Goal: Task Accomplishment & Management: Manage account settings

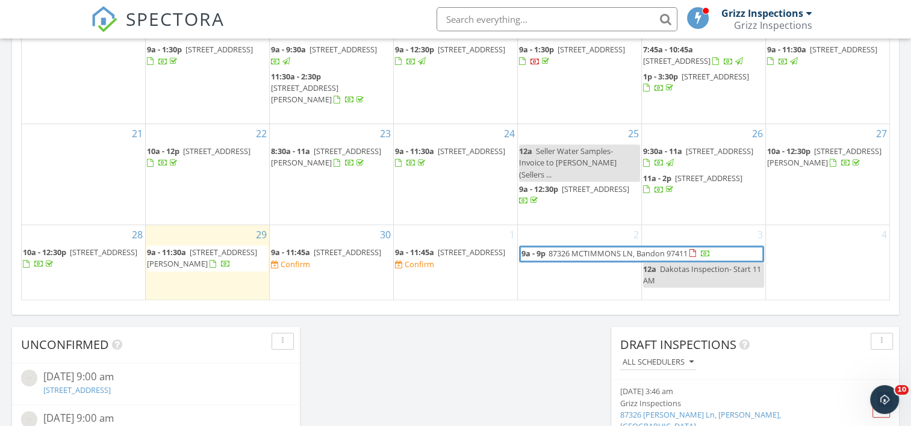
scroll to position [1032, 0]
click at [303, 268] on div "Confirm" at bounding box center [296, 263] width 30 height 10
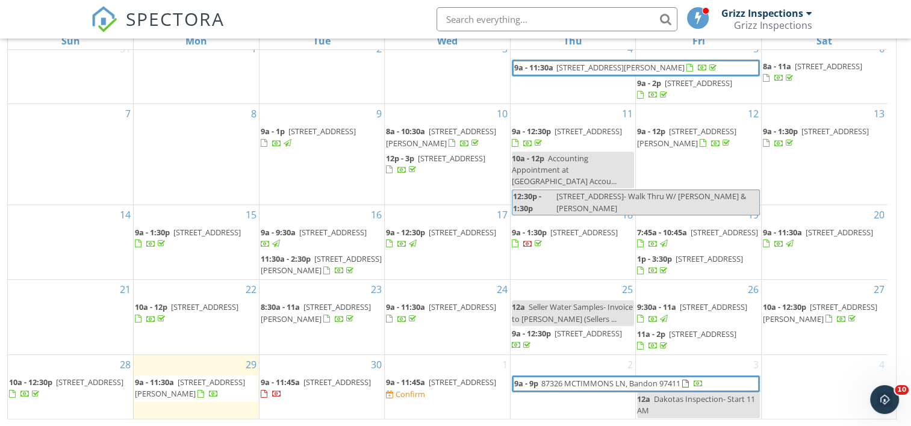
scroll to position [11, 0]
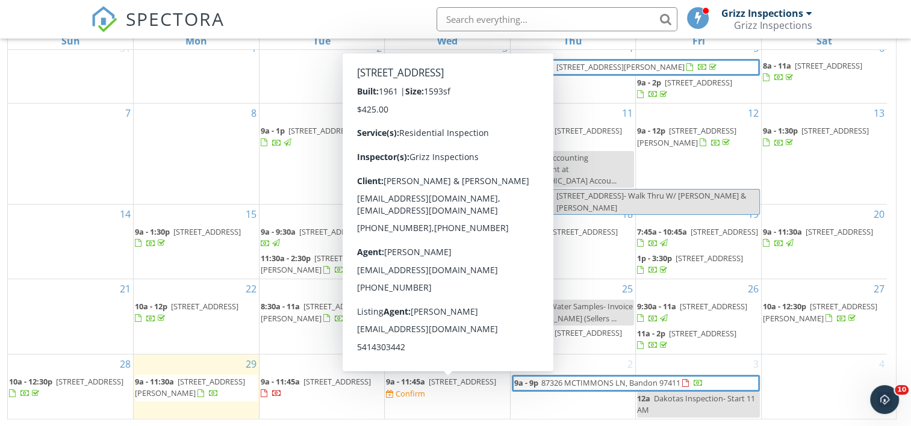
click at [425, 395] on div "Confirm" at bounding box center [411, 394] width 30 height 10
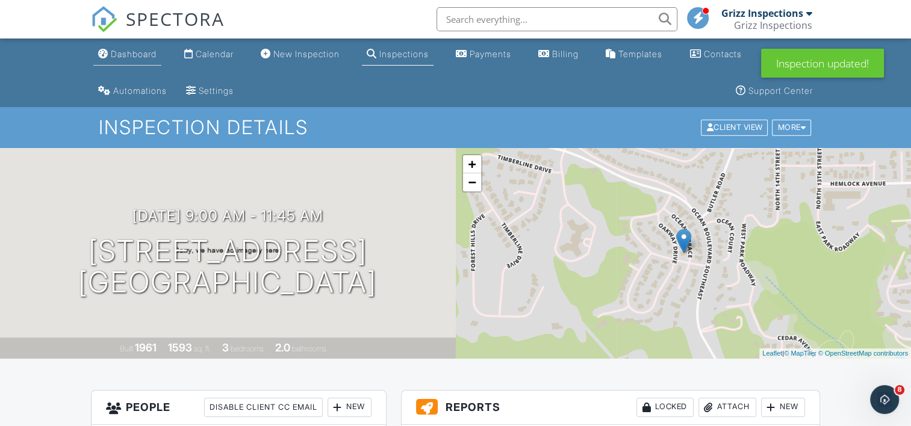
click at [138, 65] on link "Dashboard" at bounding box center [127, 54] width 68 height 22
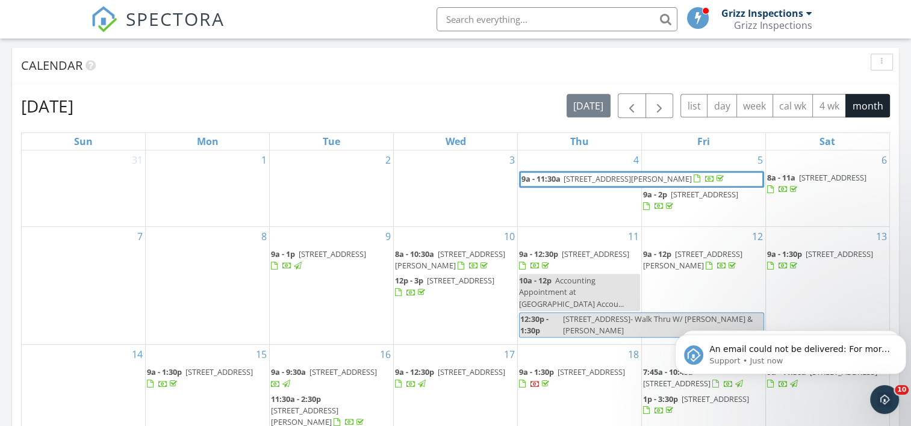
scroll to position [707, 0]
click at [657, 100] on span "button" at bounding box center [659, 107] width 14 height 14
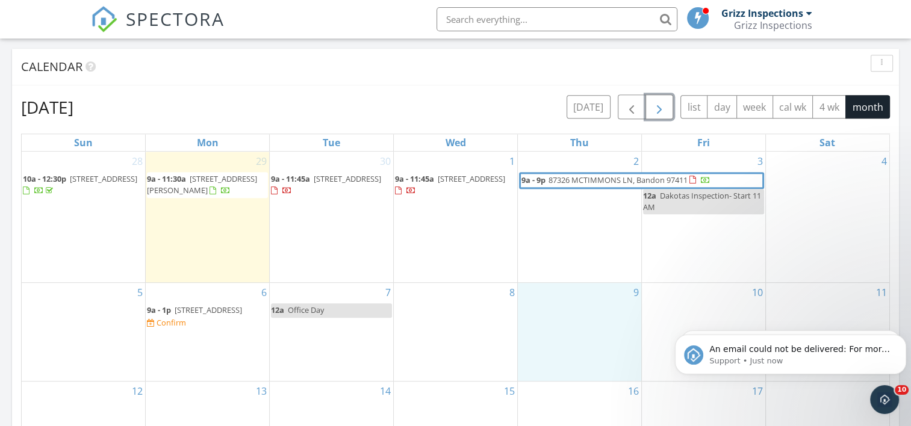
click at [597, 311] on div "9" at bounding box center [579, 332] width 123 height 98
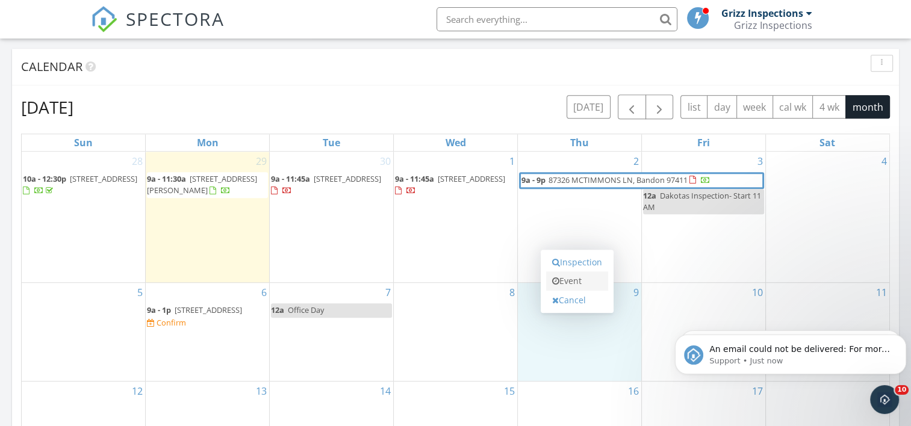
click at [562, 285] on link "Event" at bounding box center [577, 281] width 62 height 19
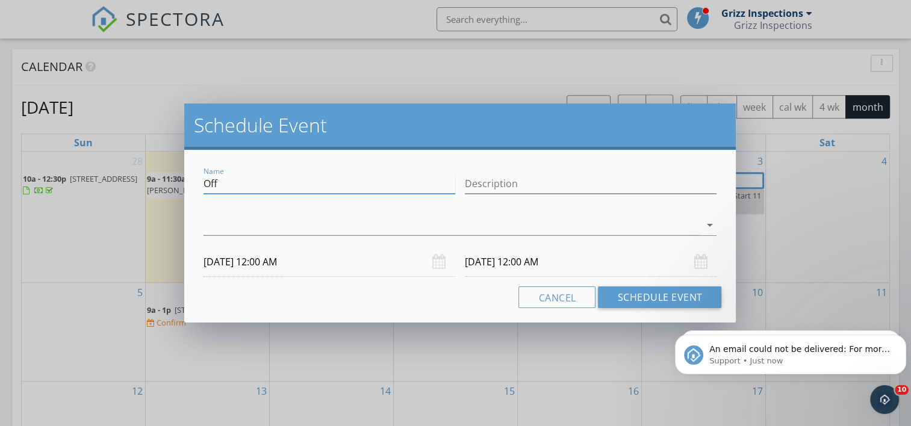
drag, startPoint x: 380, startPoint y: 179, endPoint x: 166, endPoint y: 178, distance: 214.3
click at [166, 178] on div "Schedule Event Name Off Description arrow_drop_down [DATE] 12:00 AM [DATE] 12:0…" at bounding box center [455, 213] width 911 height 426
type input "O"
click at [567, 296] on button "Cancel" at bounding box center [556, 298] width 77 height 22
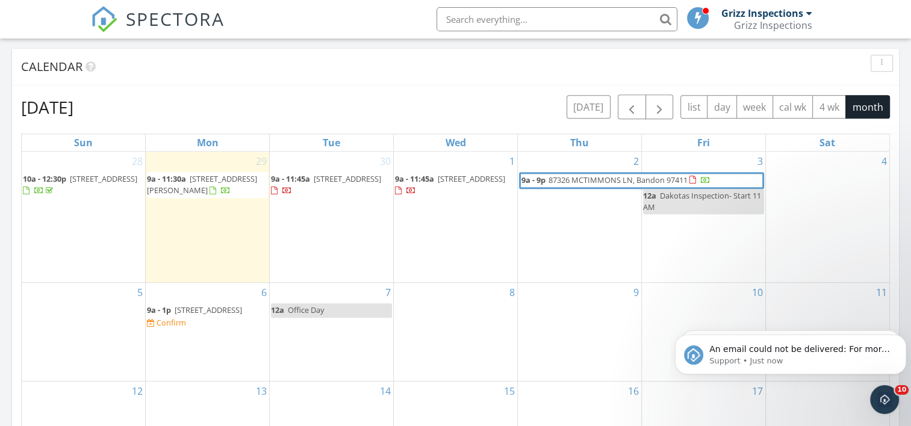
click at [712, 317] on body "An email could not be delivered: For more information, view Why emails don't ge…" at bounding box center [790, 351] width 231 height 75
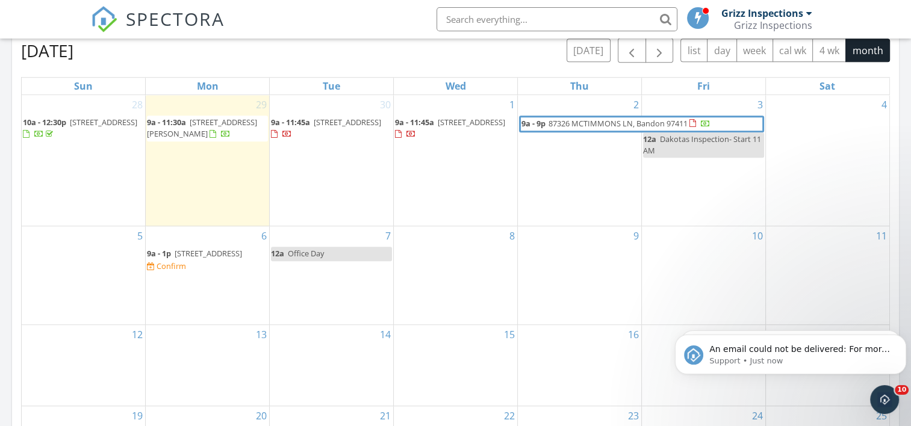
scroll to position [785, 0]
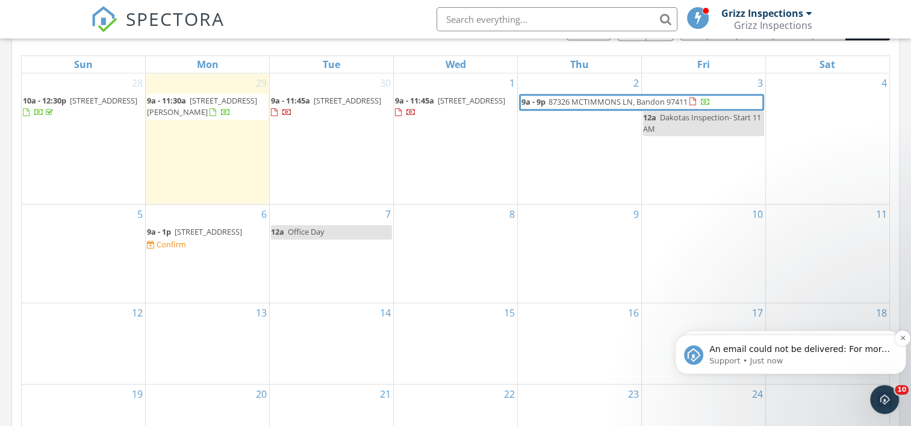
click at [771, 352] on span "An email could not be delivered: For more information, view Why emails don't ge…" at bounding box center [799, 361] width 181 height 34
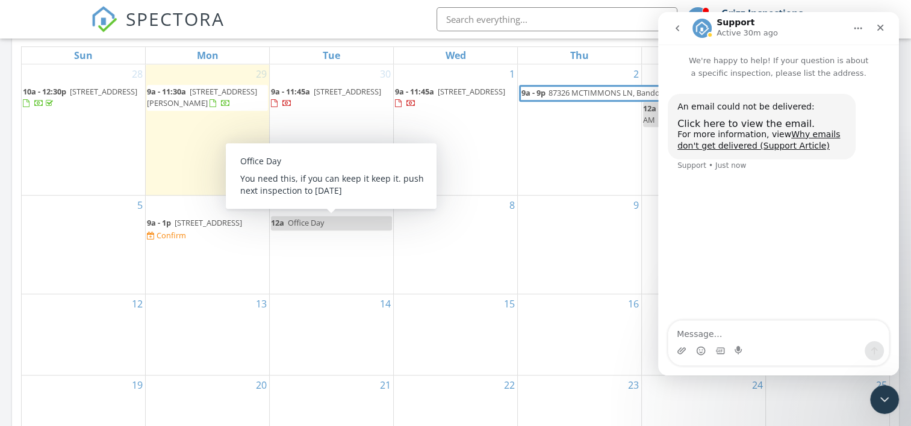
scroll to position [795, 0]
click at [650, 206] on div "10" at bounding box center [703, 244] width 123 height 98
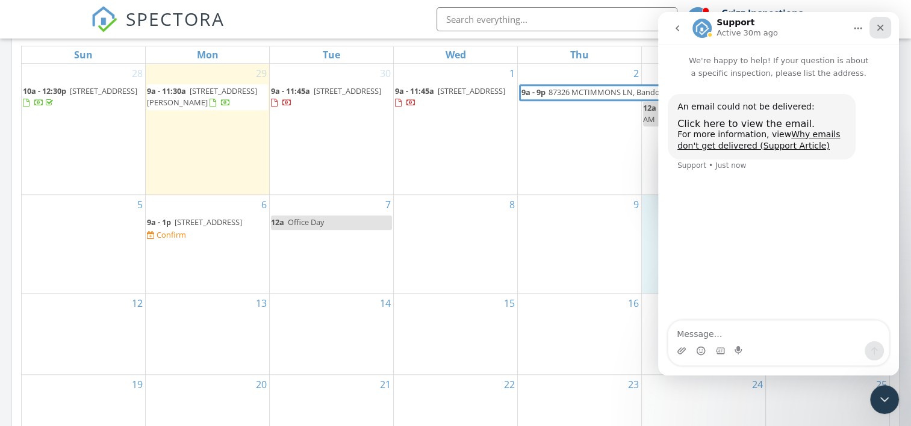
click at [877, 29] on icon "Close" at bounding box center [880, 28] width 10 height 10
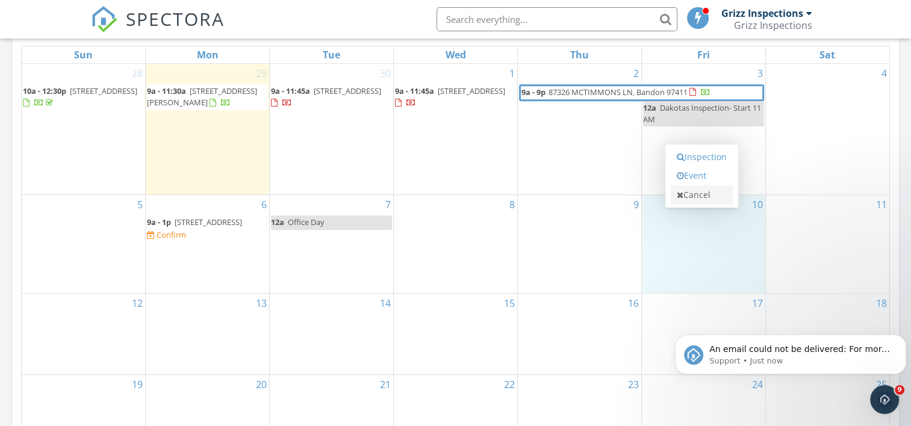
scroll to position [0, 0]
click at [720, 179] on link "Event" at bounding box center [702, 175] width 62 height 19
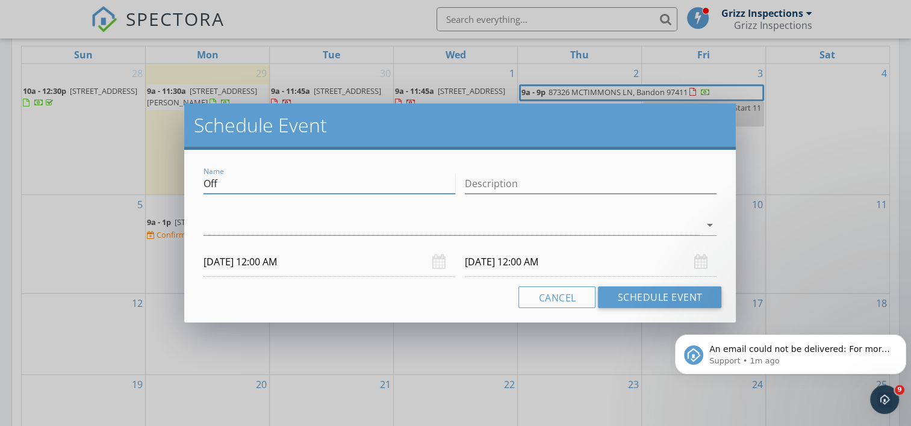
drag, startPoint x: 405, startPoint y: 181, endPoint x: 132, endPoint y: 193, distance: 272.4
click at [132, 193] on div "Schedule Event Name Off Description arrow_drop_down [DATE] 12:00 AM [DATE] 12:0…" at bounding box center [455, 213] width 911 height 426
type input "Out Of Town Inspection"
click at [494, 181] on input "Description" at bounding box center [591, 184] width 252 height 20
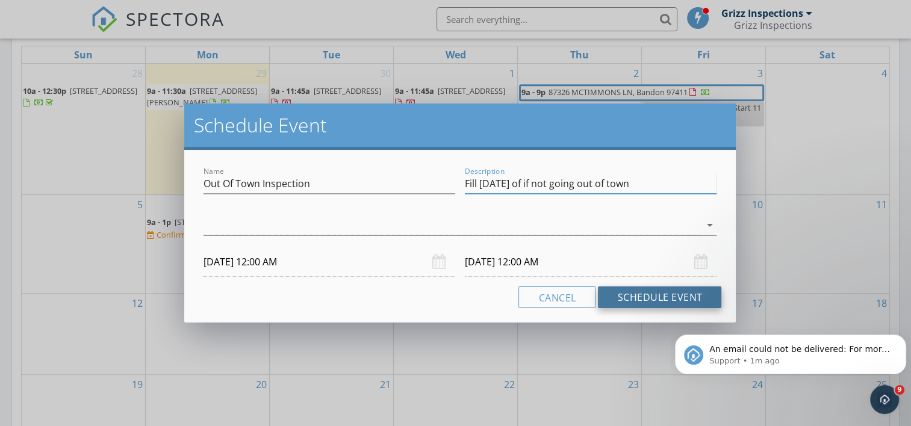
type input "Fill [DATE] of if not going out of town"
click at [648, 296] on button "Schedule Event" at bounding box center [659, 298] width 123 height 22
click at [669, 219] on div at bounding box center [451, 226] width 497 height 20
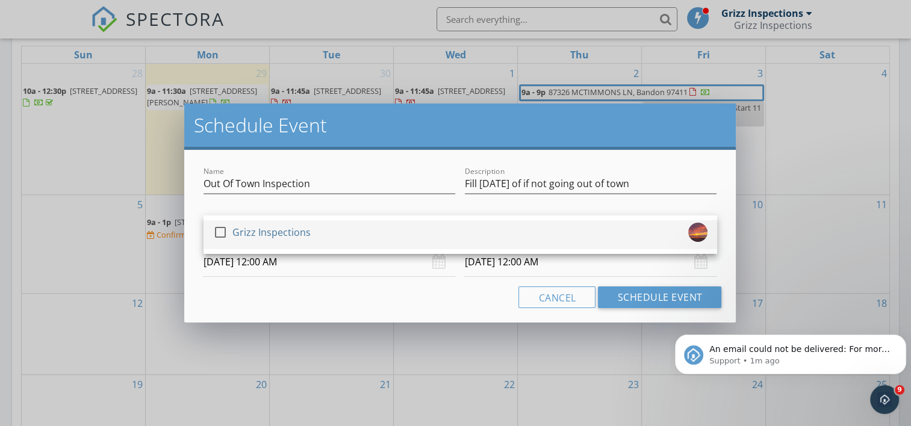
click at [636, 240] on div "check_box_outline_blank Grizz Inspections" at bounding box center [460, 235] width 494 height 24
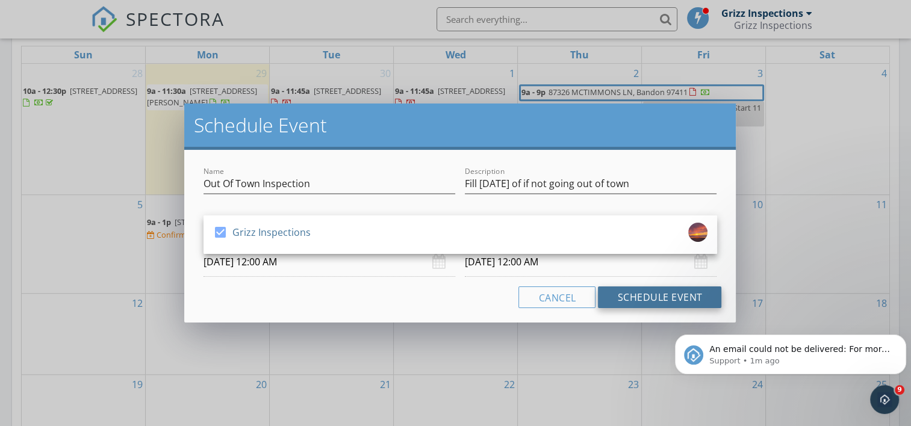
click at [664, 296] on button "Schedule Event" at bounding box center [659, 298] width 123 height 22
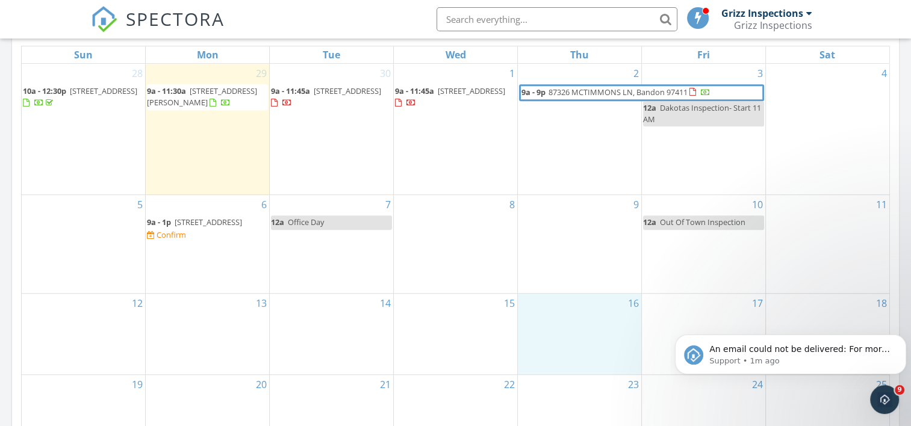
click at [583, 313] on div "16" at bounding box center [579, 334] width 123 height 81
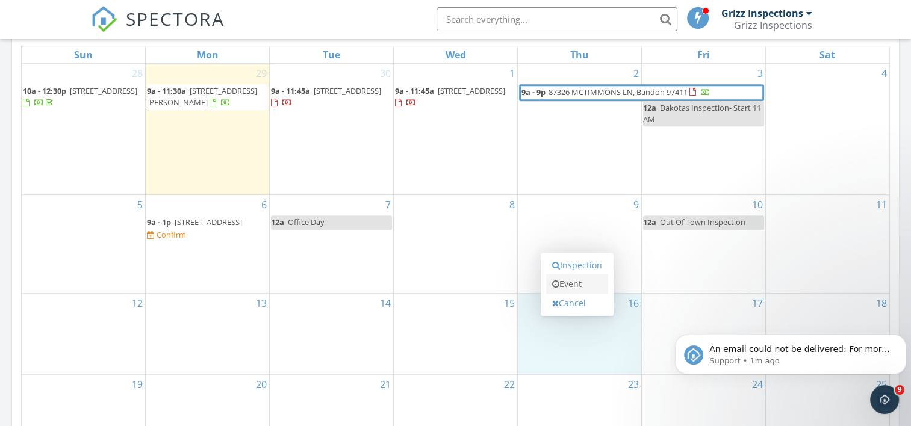
click at [583, 284] on link "Event" at bounding box center [577, 284] width 62 height 19
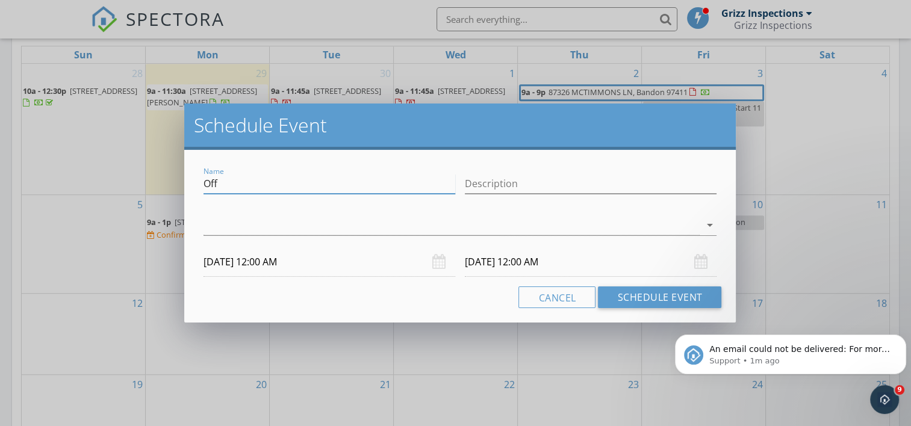
drag, startPoint x: 385, startPoint y: 183, endPoint x: 210, endPoint y: 191, distance: 175.4
click at [210, 191] on input "Off" at bounding box center [329, 184] width 252 height 20
type input "O"
type input "Commer"
click at [441, 260] on div "[DATE] 12:00 AM" at bounding box center [329, 262] width 252 height 30
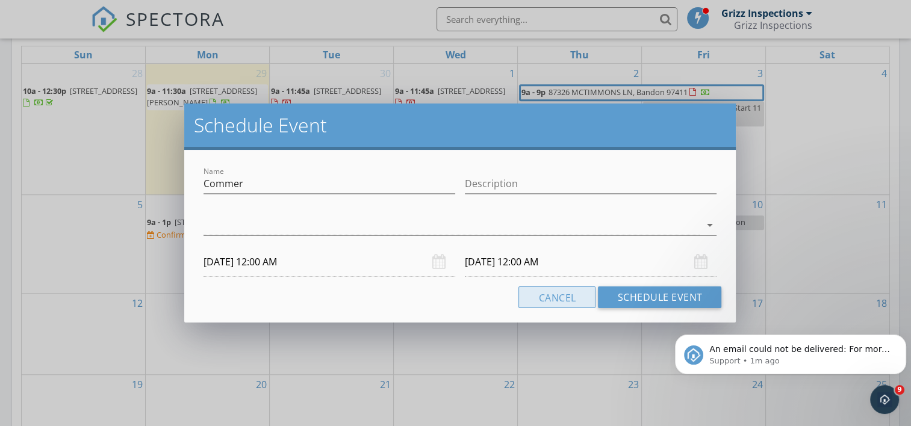
click at [561, 291] on button "Cancel" at bounding box center [556, 298] width 77 height 22
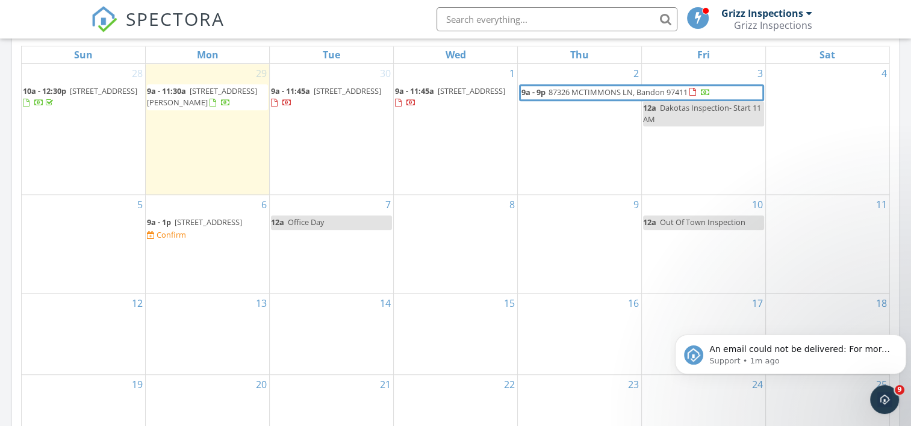
click at [579, 328] on div "16" at bounding box center [579, 334] width 123 height 81
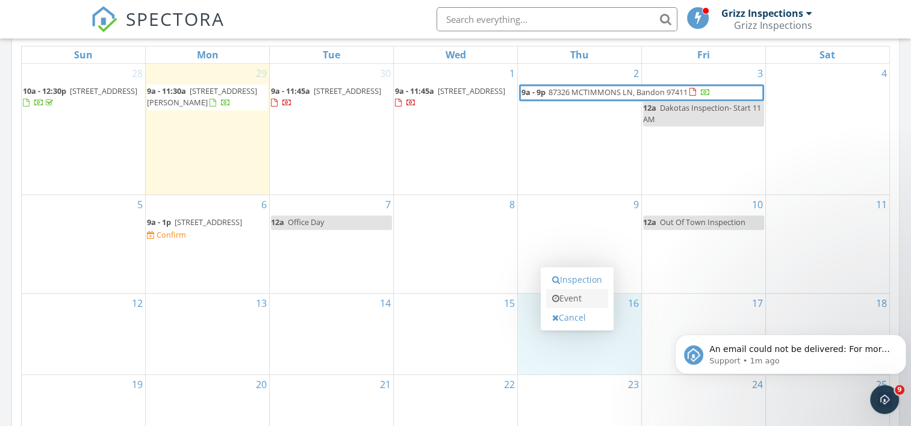
click at [583, 293] on link "Event" at bounding box center [577, 298] width 62 height 19
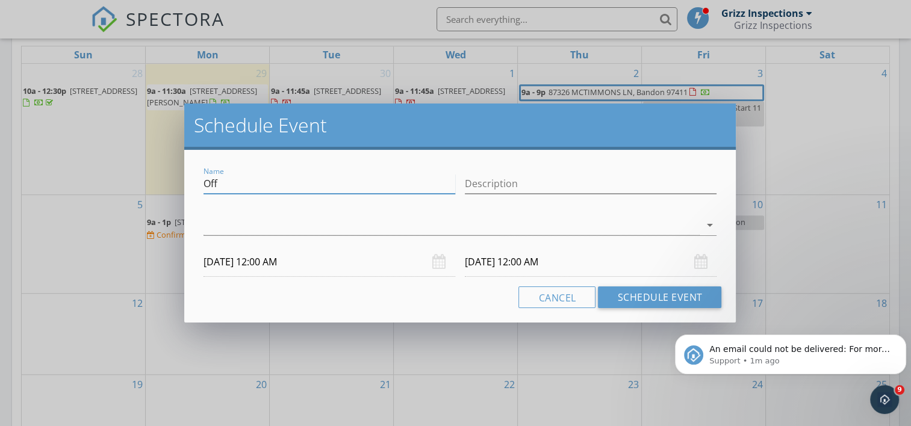
click at [336, 182] on input "Off" at bounding box center [329, 184] width 252 height 20
type input "O"
type input "C"
type input "Commercial Inspection time lot."
click at [496, 183] on input "Description" at bounding box center [591, 184] width 252 height 20
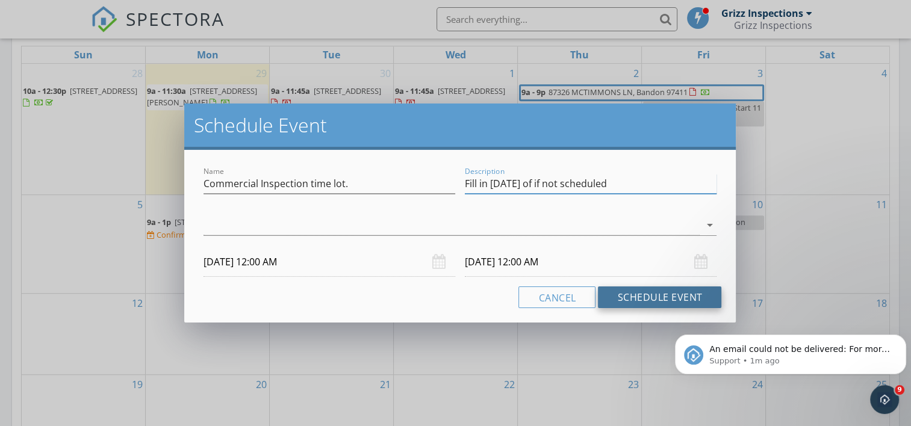
type input "Fill in [DATE] of if not scheduled"
drag, startPoint x: 700, startPoint y: 290, endPoint x: 704, endPoint y: 230, distance: 59.8
click at [704, 230] on div "Name Commercial Inspection time lot. Description Fill in [DATE] of if not sched…" at bounding box center [460, 236] width 552 height 173
click at [704, 230] on icon "arrow_drop_down" at bounding box center [709, 225] width 14 height 14
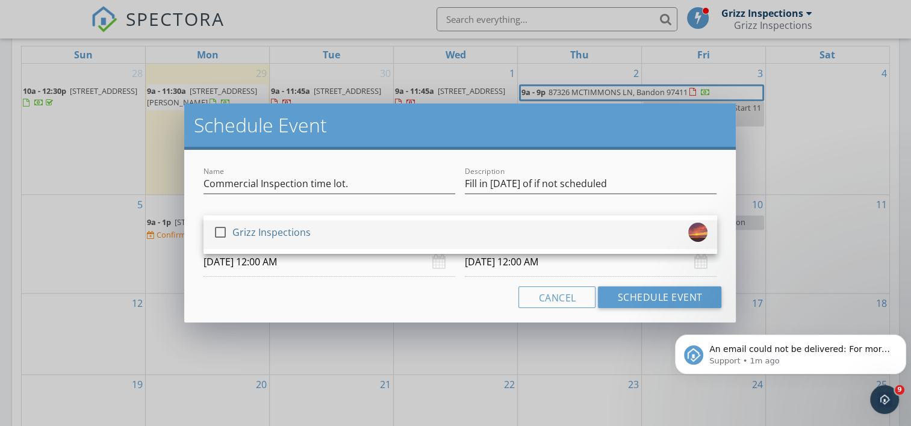
click at [654, 238] on div "check_box_outline_blank Grizz Inspections" at bounding box center [460, 235] width 494 height 24
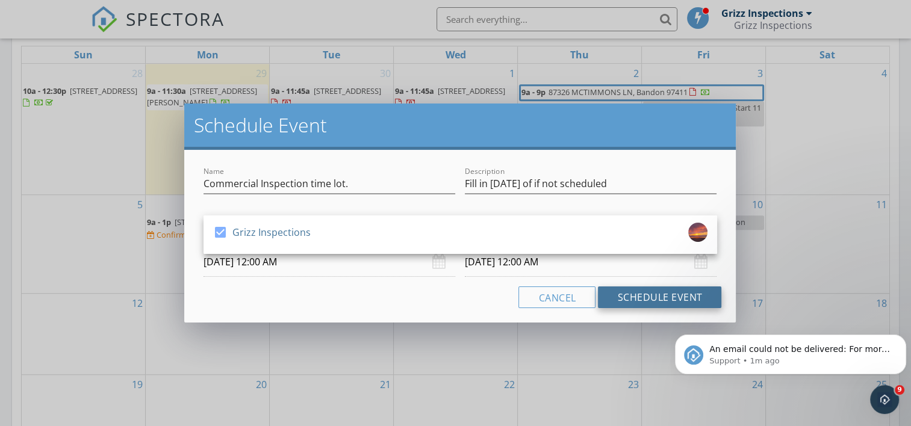
click at [655, 295] on button "Schedule Event" at bounding box center [659, 298] width 123 height 22
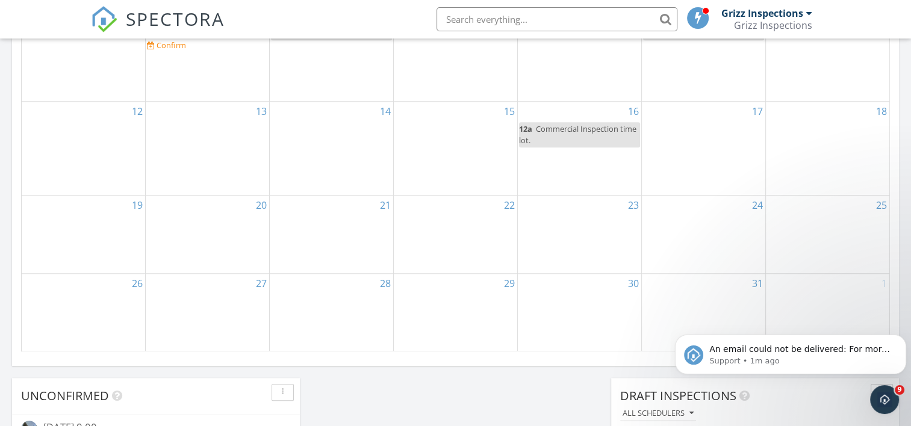
scroll to position [980, 0]
click at [689, 246] on div "24" at bounding box center [703, 234] width 123 height 78
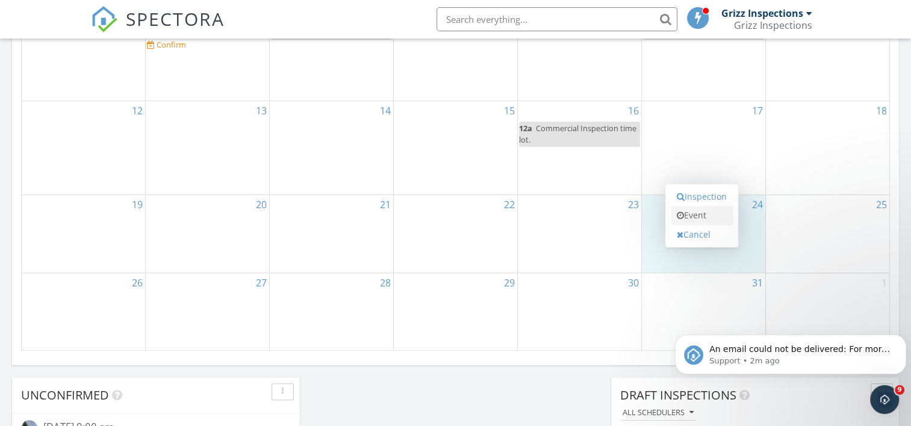
click at [713, 212] on link "Event" at bounding box center [702, 215] width 62 height 19
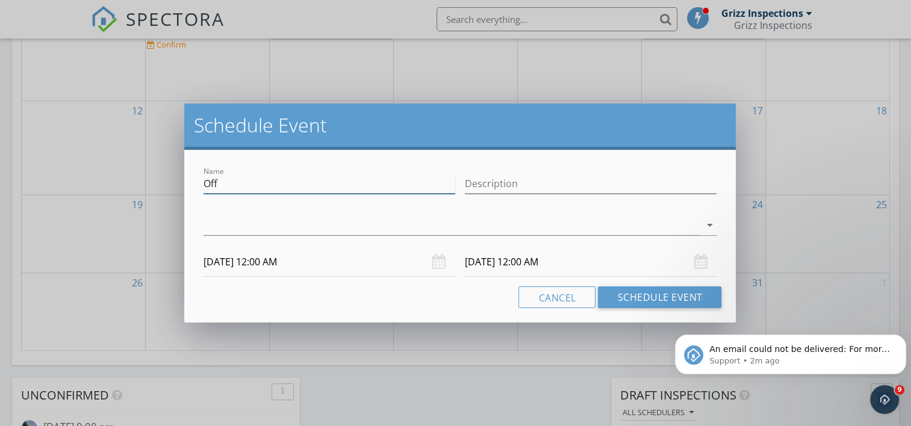
click at [418, 185] on input "Off" at bounding box center [329, 184] width 252 height 20
type input "O"
type input "Out Of Town Inspection"
type input "S"
type input "Fill [DATE] of if not scheduled"
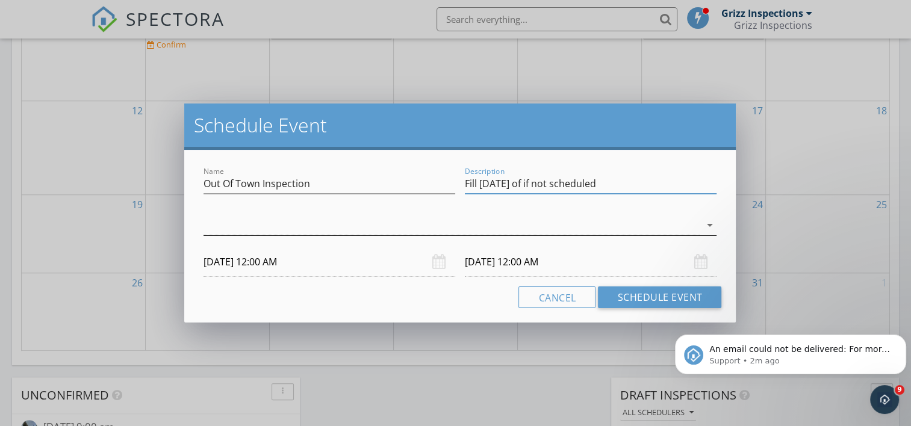
click at [626, 218] on div at bounding box center [451, 226] width 497 height 20
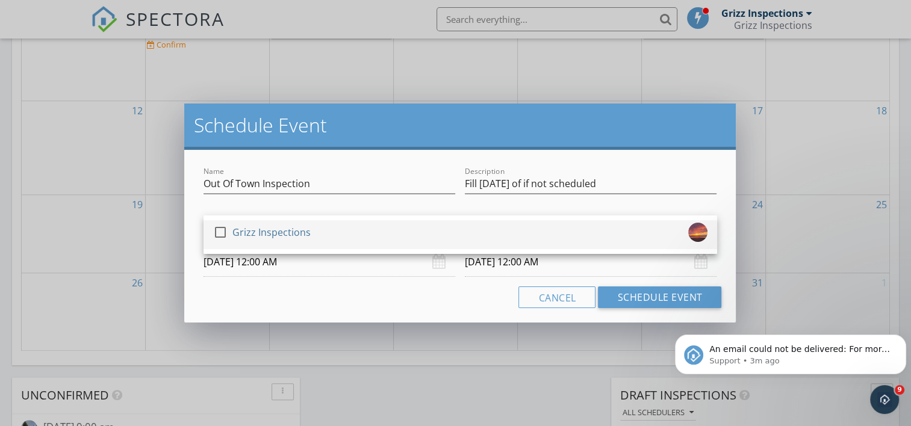
click at [580, 237] on div "check_box_outline_blank Grizz Inspections" at bounding box center [460, 235] width 494 height 24
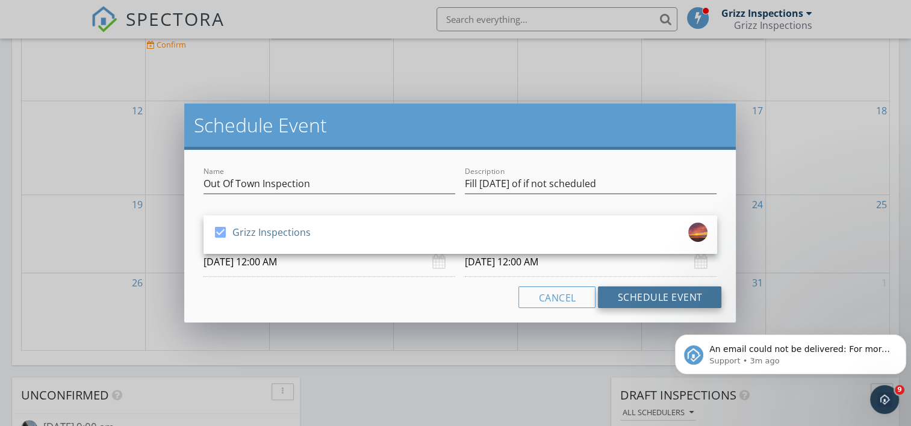
click at [632, 301] on button "Schedule Event" at bounding box center [659, 298] width 123 height 22
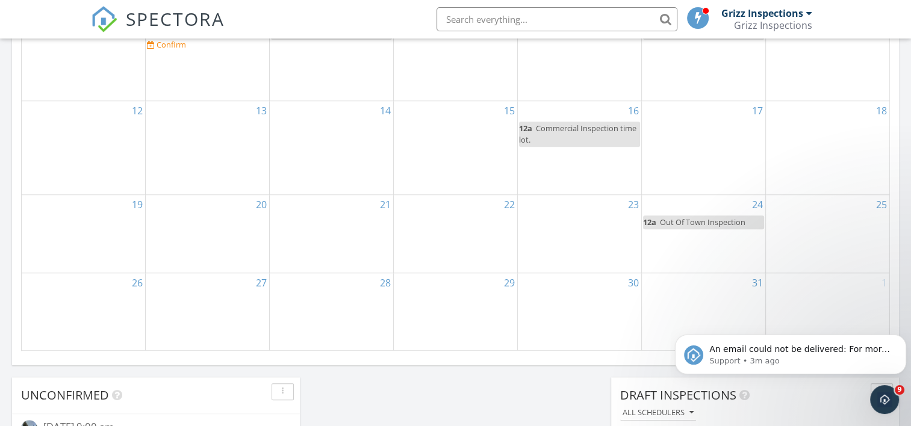
click at [604, 303] on div "30" at bounding box center [579, 312] width 123 height 78
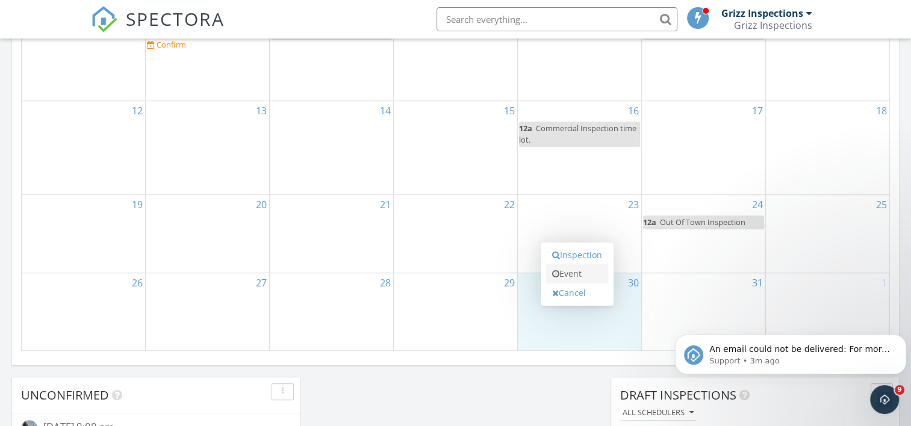
click at [595, 272] on link "Event" at bounding box center [577, 273] width 62 height 19
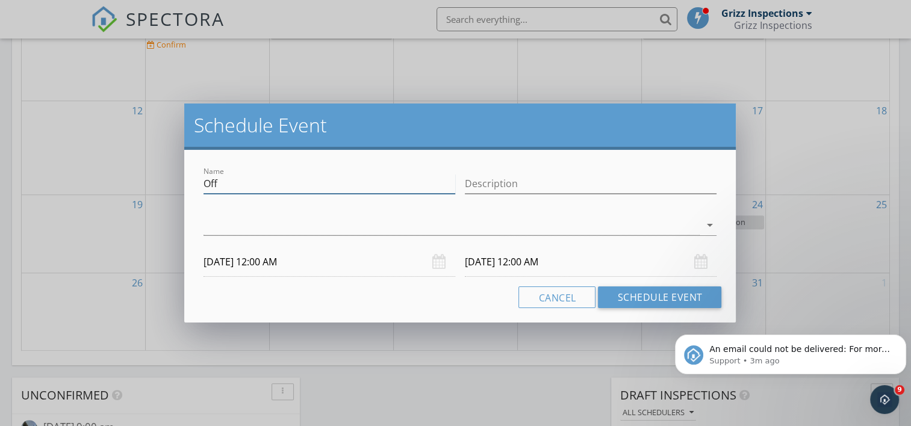
click at [342, 178] on input "Off" at bounding box center [329, 184] width 252 height 20
type input "O"
type input "Commercial Inspection Time Lot"
click at [524, 211] on div "check_box_outline_blank Grizz Inspections arrow_drop_down" at bounding box center [460, 227] width 514 height 39
click at [542, 222] on div at bounding box center [451, 226] width 497 height 20
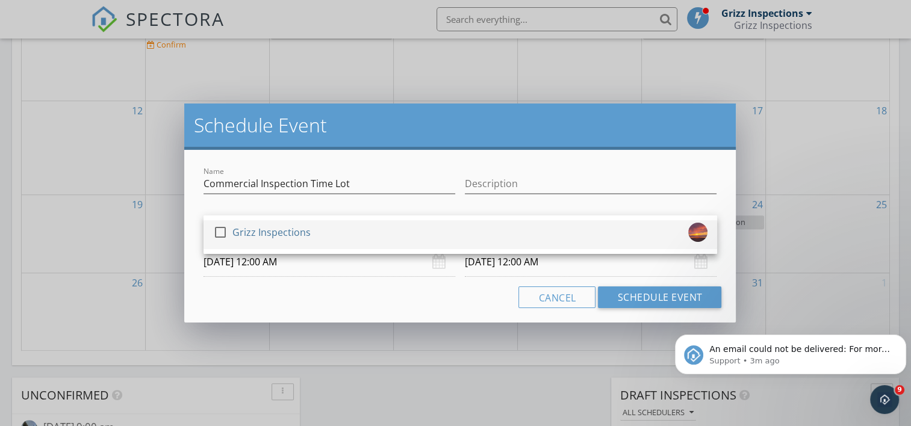
click at [543, 228] on div "check_box_outline_blank Grizz Inspections" at bounding box center [460, 235] width 494 height 24
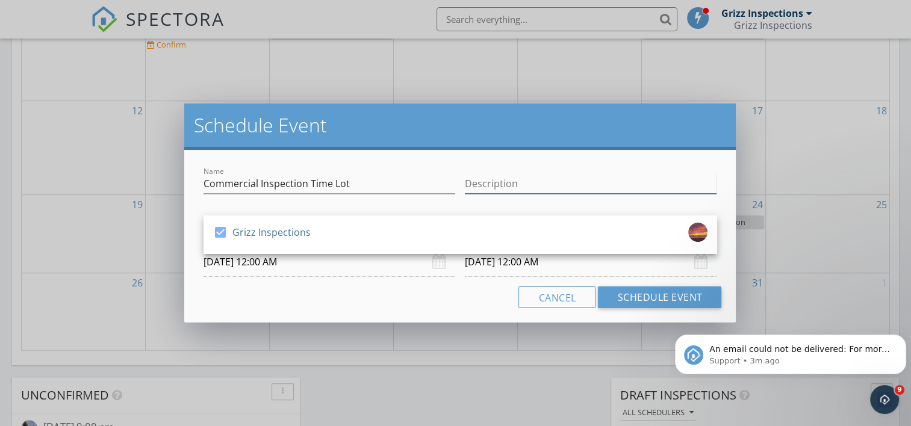
click at [520, 190] on input "Description" at bounding box center [591, 184] width 252 height 20
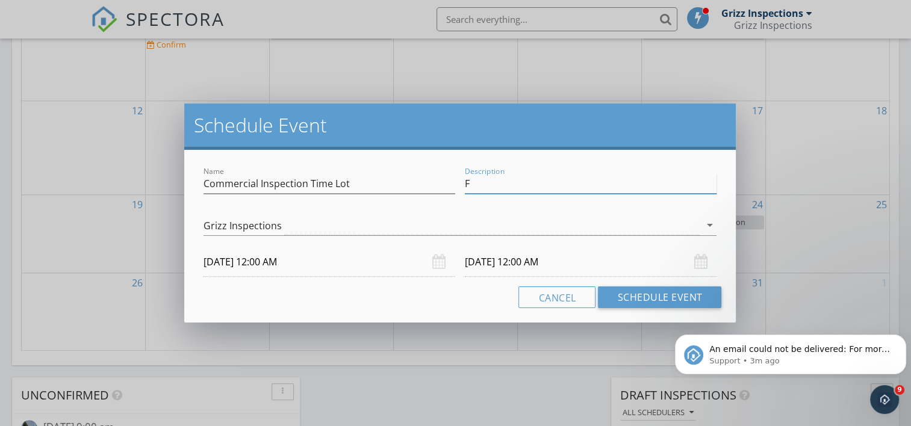
type input "Fill [DATE] of if not scheduled"
click at [642, 305] on button "Schedule Event" at bounding box center [659, 298] width 123 height 22
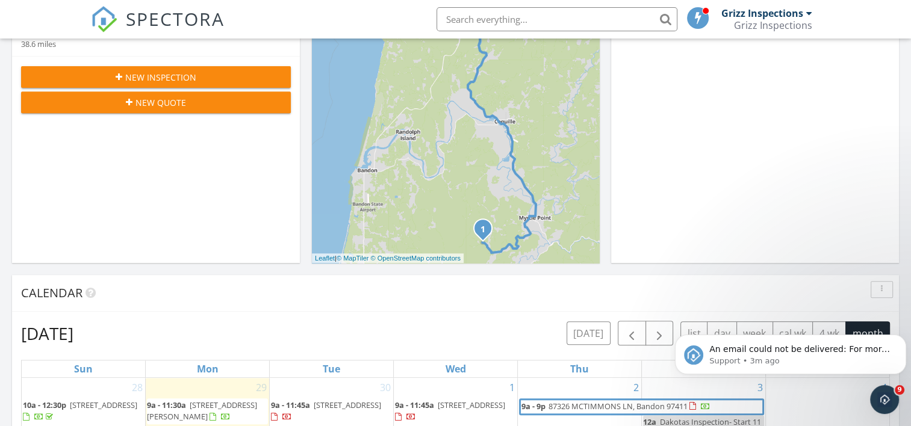
scroll to position [479, 0]
